Goal: Information Seeking & Learning: Find specific fact

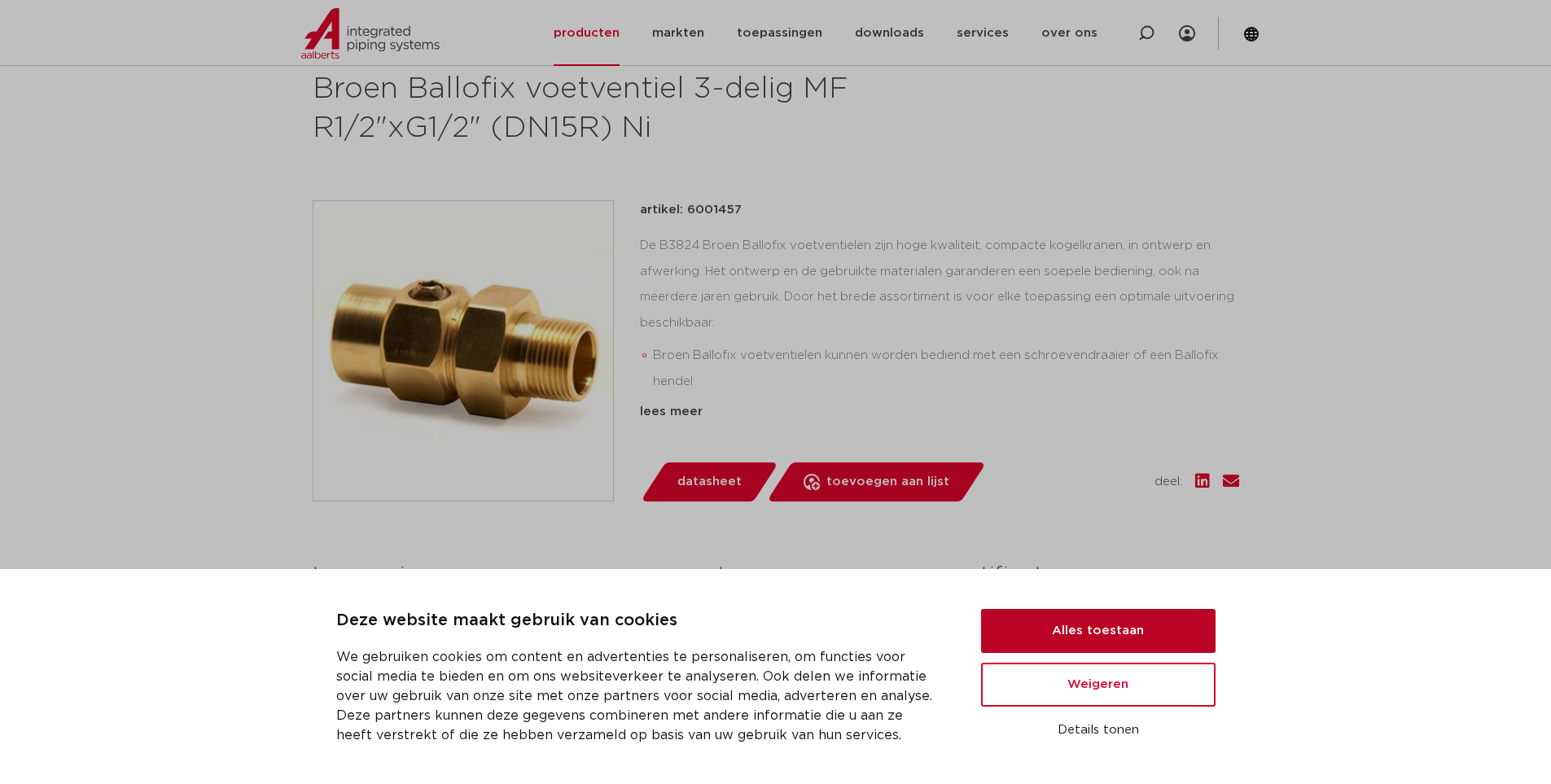
click at [1069, 631] on button "Alles toestaan" at bounding box center [1099, 631] width 235 height 44
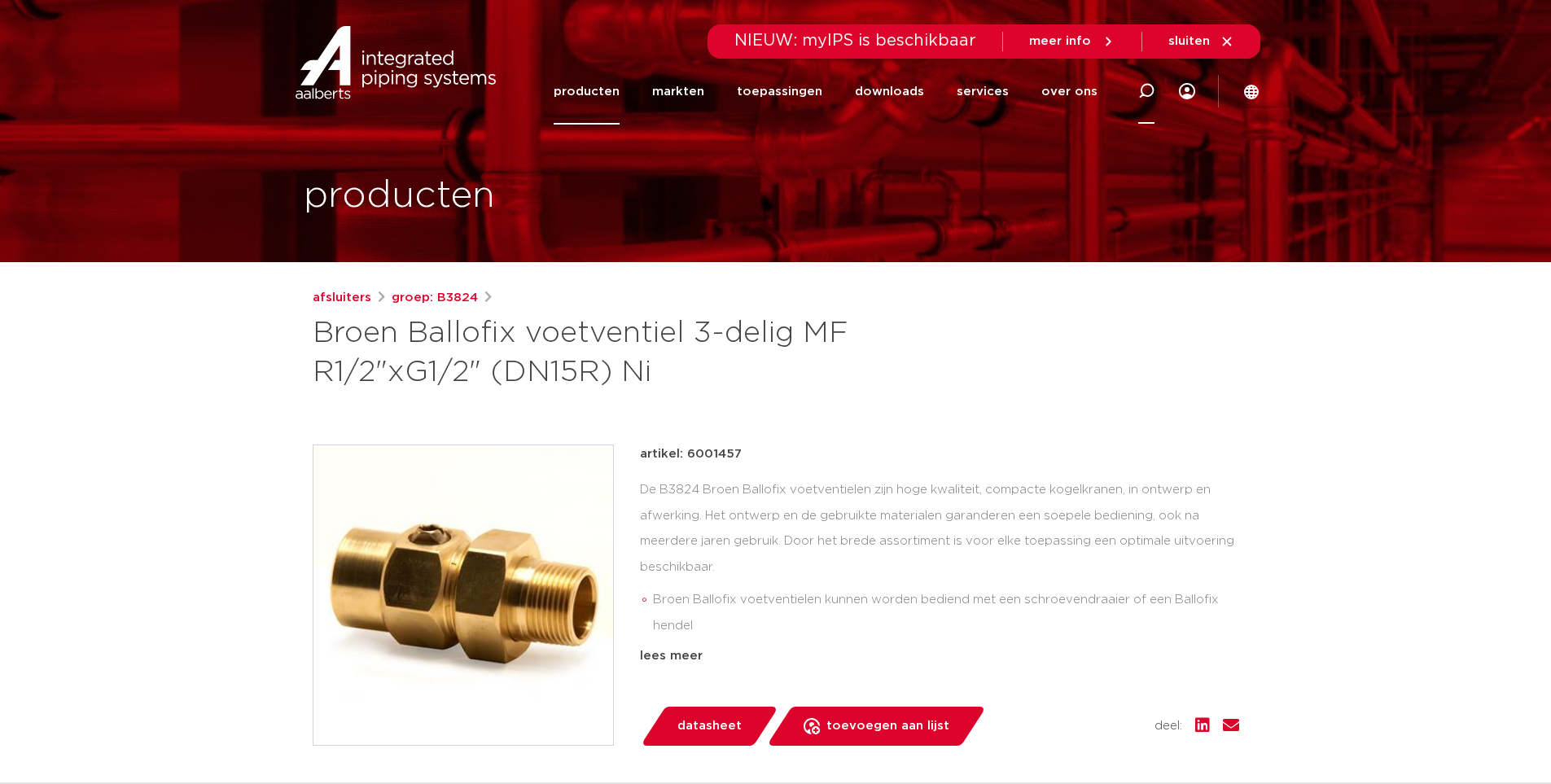
click at [1132, 89] on div at bounding box center [1147, 91] width 65 height 66
type input "broen ballofix"
click button "Zoeken" at bounding box center [0, 0] width 0 height 0
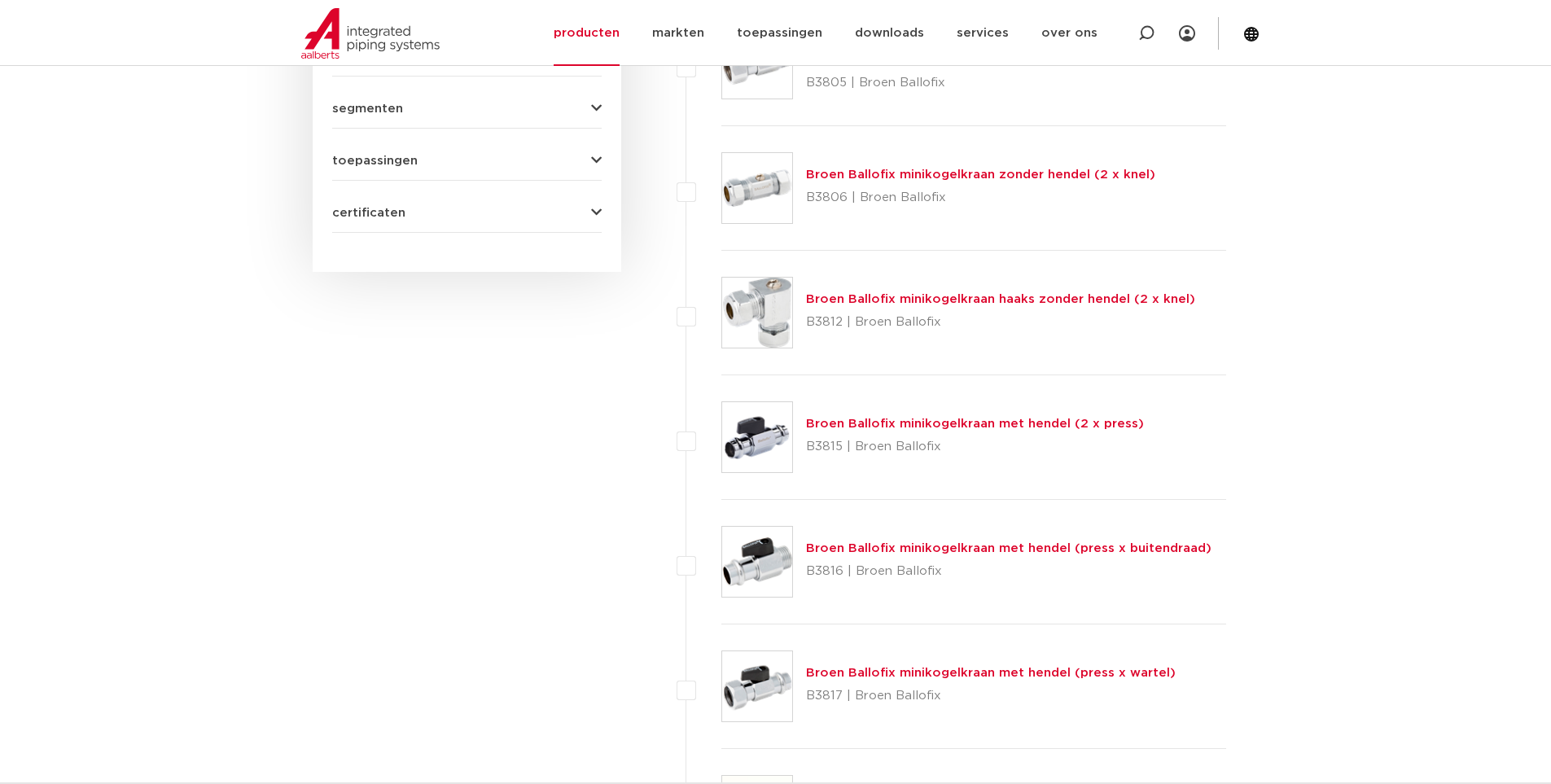
scroll to position [1465, 0]
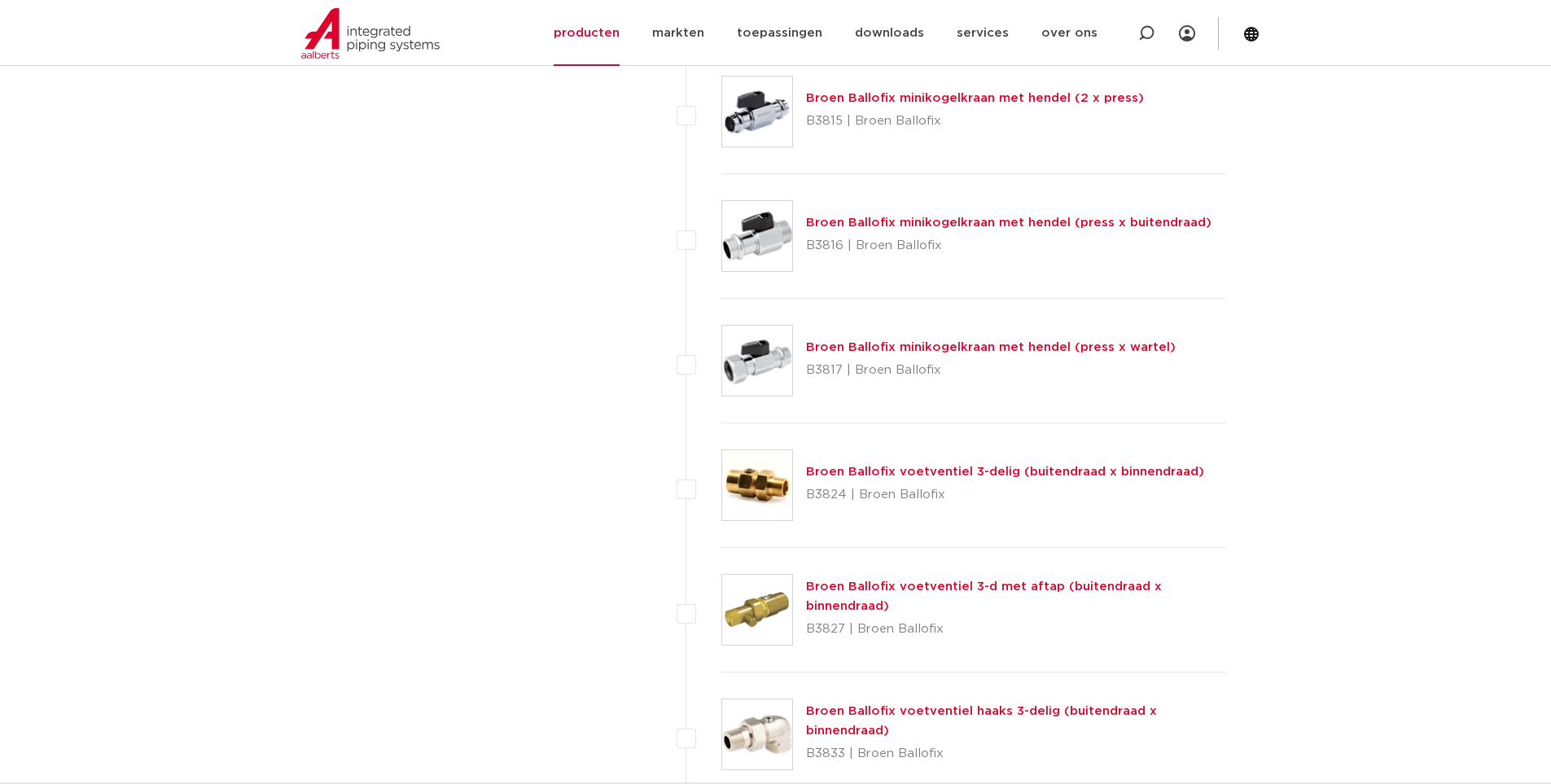
click at [876, 580] on link "Broen Ballofix voetventiel 3-d met aftap (buitendraad x binnendraad)" at bounding box center [983, 596] width 356 height 32
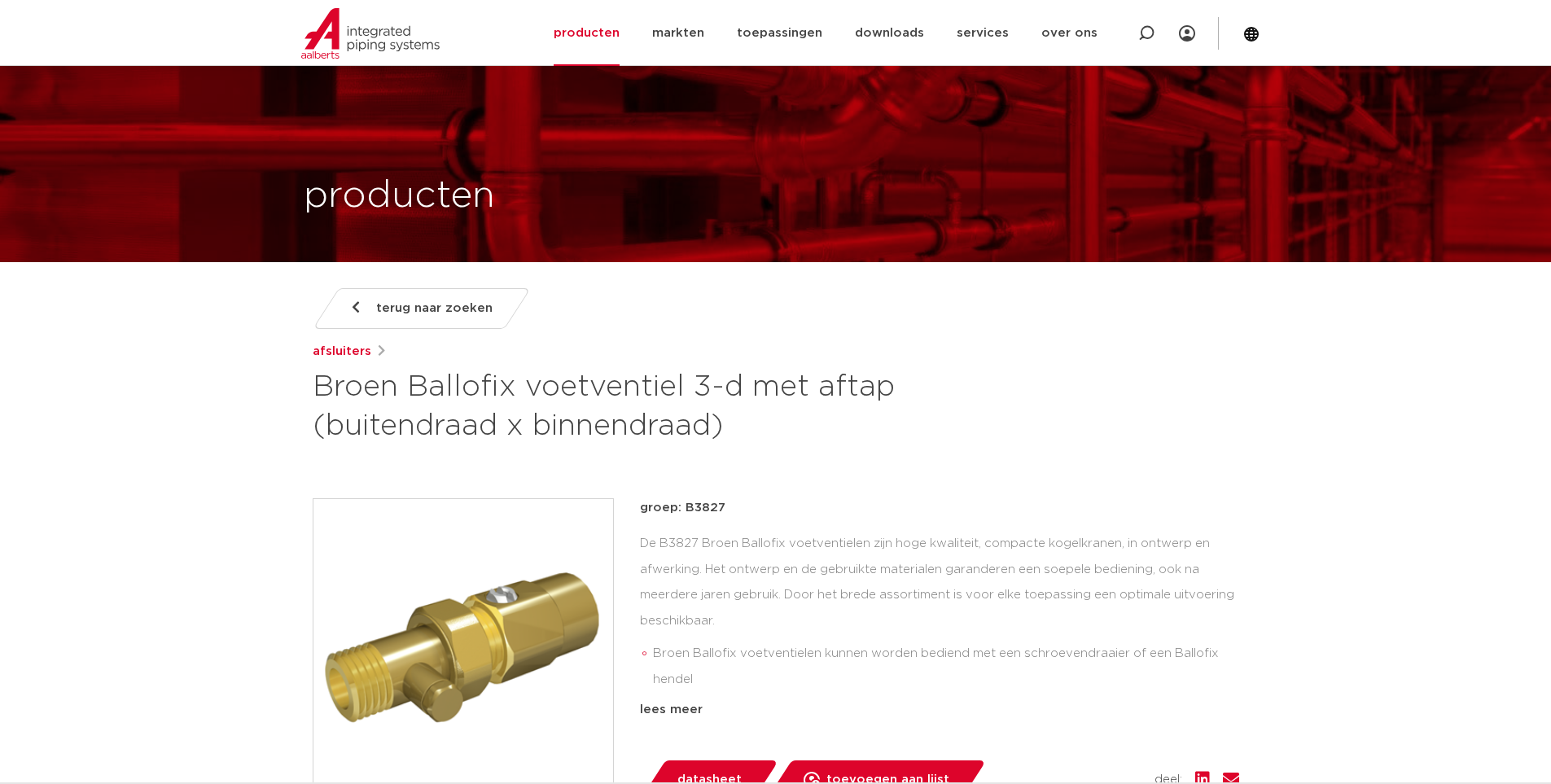
scroll to position [245, 0]
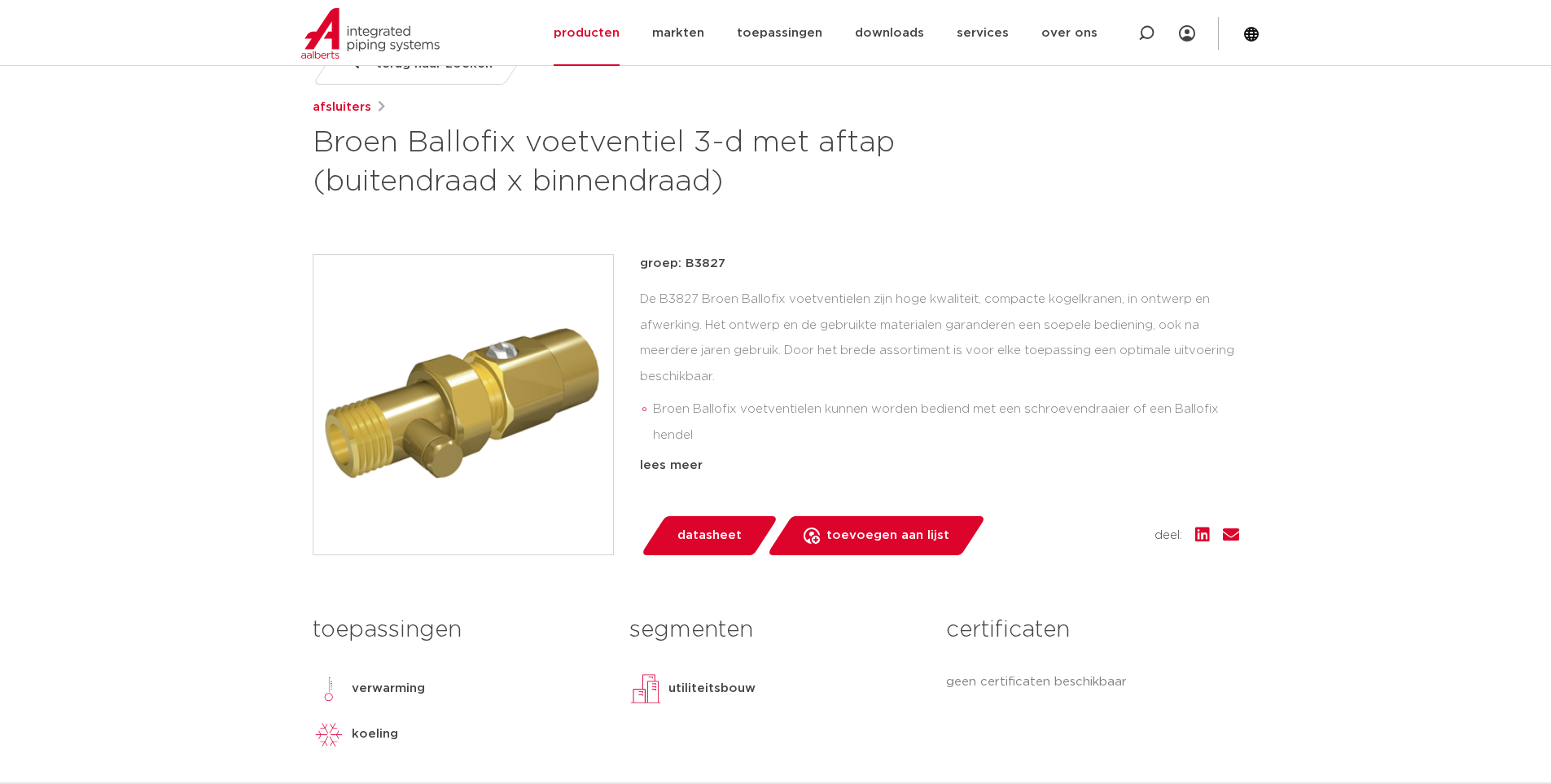
click at [706, 262] on p "groep: B3827" at bounding box center [940, 263] width 599 height 19
copy p "B3827"
